Goal: Transaction & Acquisition: Purchase product/service

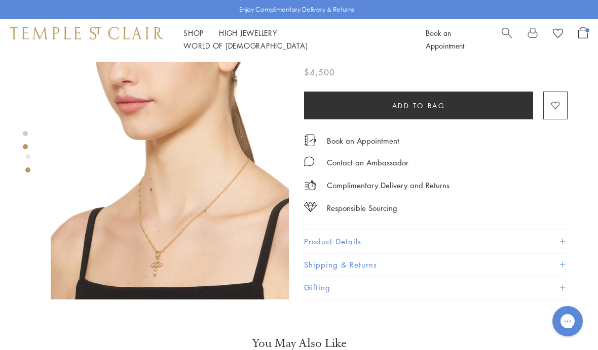
scroll to position [272, 0]
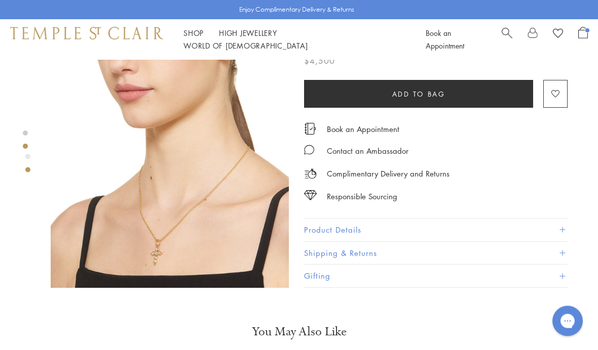
scroll to position [262, 0]
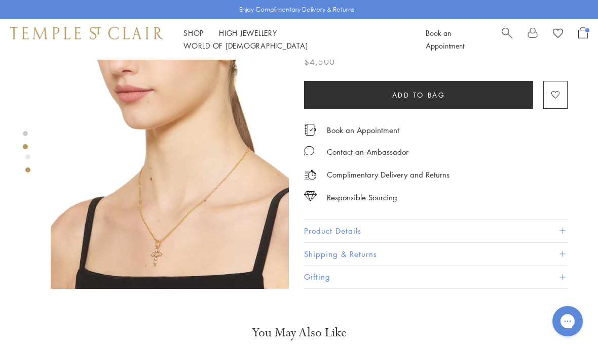
click at [232, 191] on img at bounding box center [170, 170] width 238 height 238
click at [562, 226] on button "Product Details" at bounding box center [435, 231] width 263 height 23
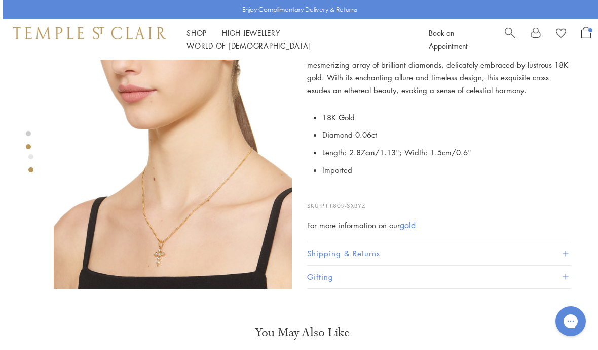
scroll to position [261, 0]
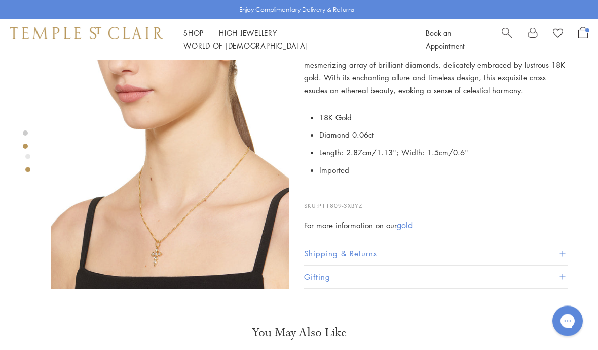
click at [29, 155] on div "Product gallery navigation" at bounding box center [27, 156] width 5 height 5
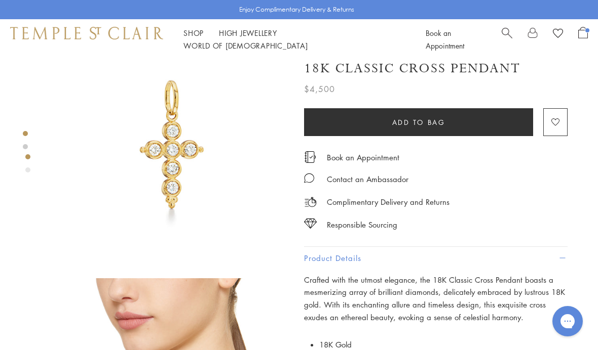
scroll to position [0, 0]
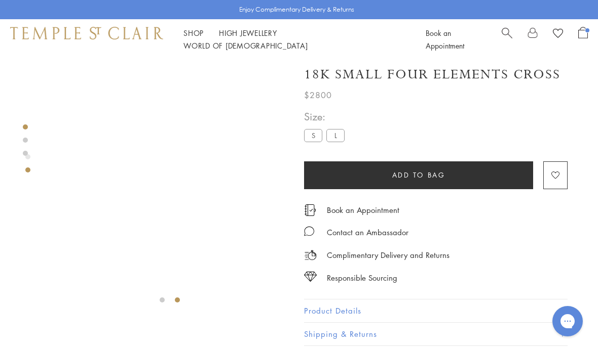
scroll to position [3, 0]
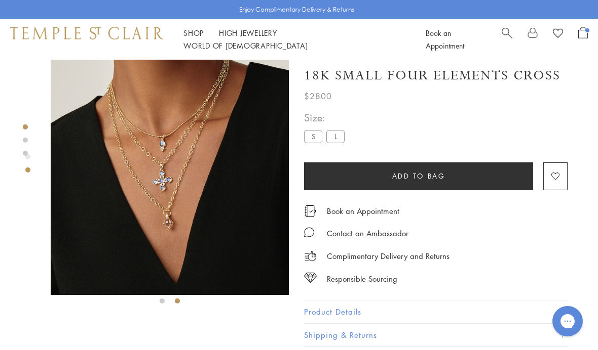
click at [559, 304] on button "Product Details" at bounding box center [435, 312] width 263 height 23
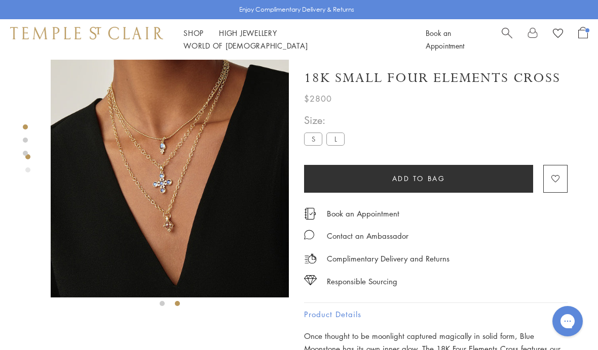
scroll to position [0, 0]
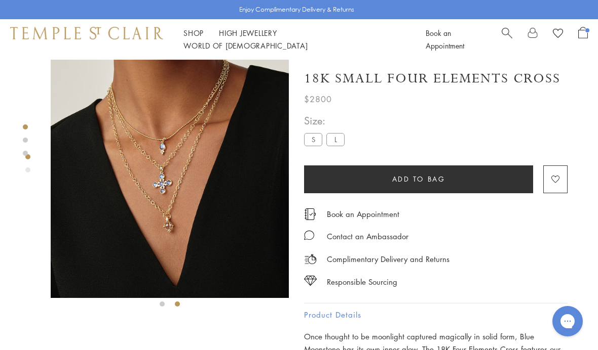
click at [217, 200] on img at bounding box center [170, 179] width 238 height 239
click at [580, 38] on span "Open Shopping Bag" at bounding box center [583, 33] width 10 height 12
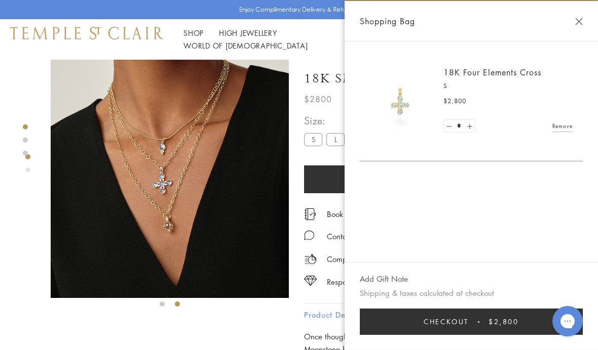
click at [446, 319] on span "Checkout" at bounding box center [445, 322] width 45 height 11
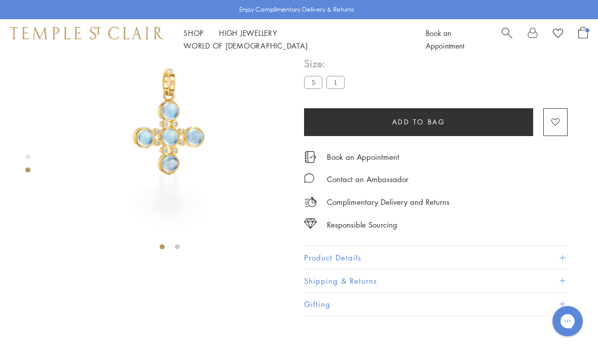
scroll to position [1, 0]
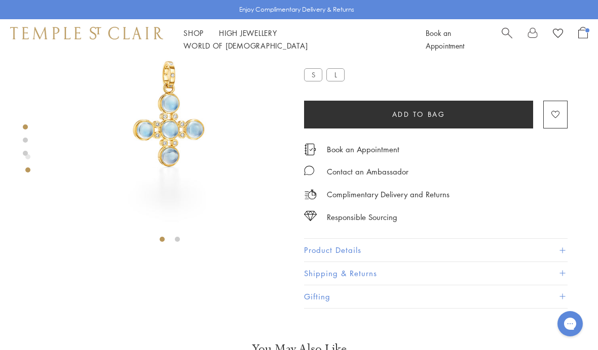
scroll to position [64, 0]
